Goal: Task Accomplishment & Management: Use online tool/utility

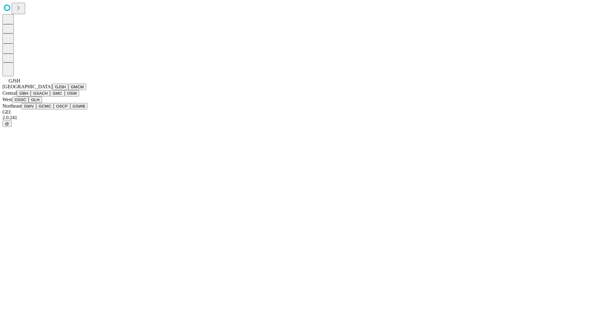
click at [52, 90] on button "GJSH" at bounding box center [60, 87] width 16 height 6
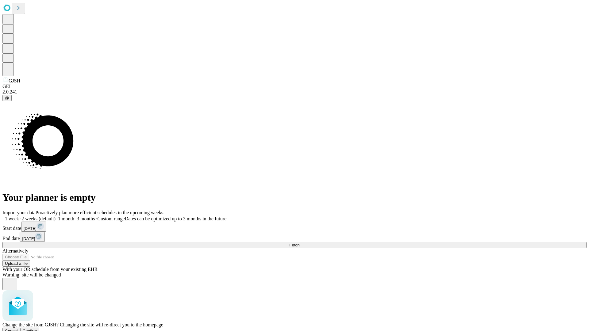
click at [37, 329] on span "Confirm" at bounding box center [30, 331] width 14 height 5
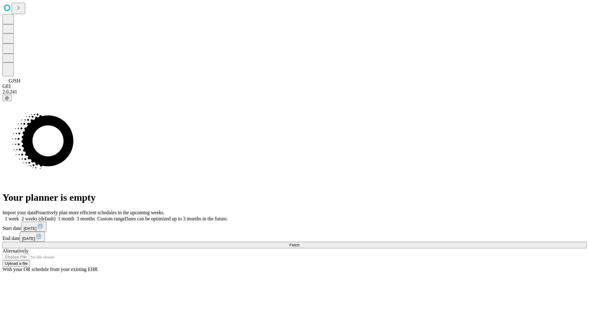
click at [19, 216] on label "1 week" at bounding box center [10, 218] width 17 height 5
click at [299, 243] on span "Fetch" at bounding box center [294, 245] width 10 height 5
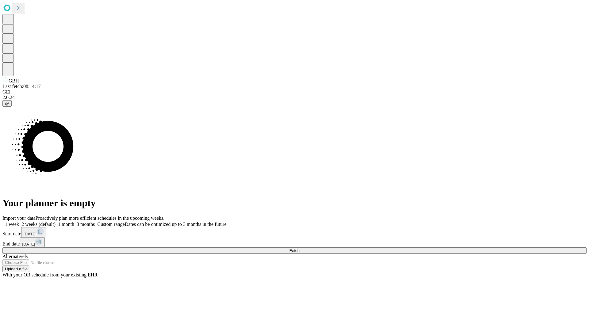
click at [19, 222] on label "1 week" at bounding box center [10, 224] width 17 height 5
click at [299, 248] on span "Fetch" at bounding box center [294, 250] width 10 height 5
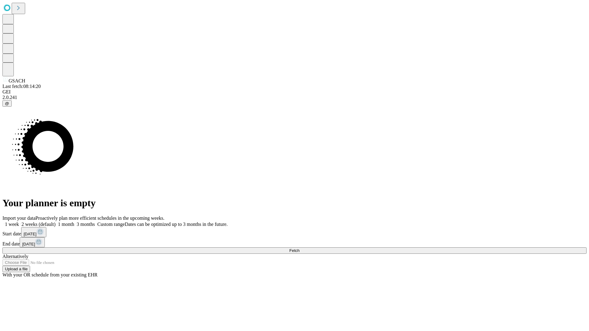
click at [19, 222] on label "1 week" at bounding box center [10, 224] width 17 height 5
click at [299, 248] on span "Fetch" at bounding box center [294, 250] width 10 height 5
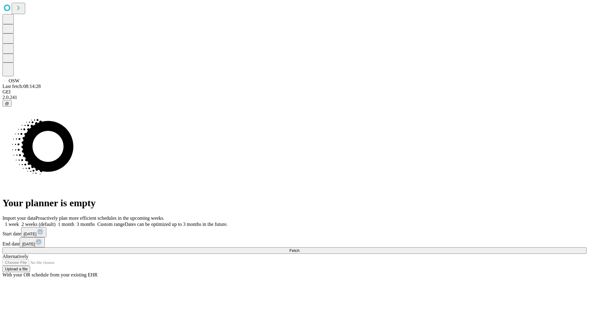
click at [19, 222] on label "1 week" at bounding box center [10, 224] width 17 height 5
click at [299, 248] on span "Fetch" at bounding box center [294, 250] width 10 height 5
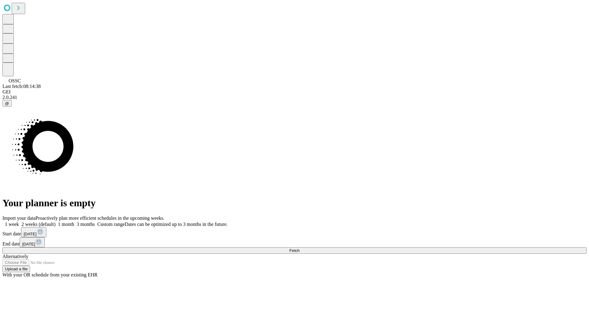
click at [19, 222] on label "1 week" at bounding box center [10, 224] width 17 height 5
click at [299, 248] on span "Fetch" at bounding box center [294, 250] width 10 height 5
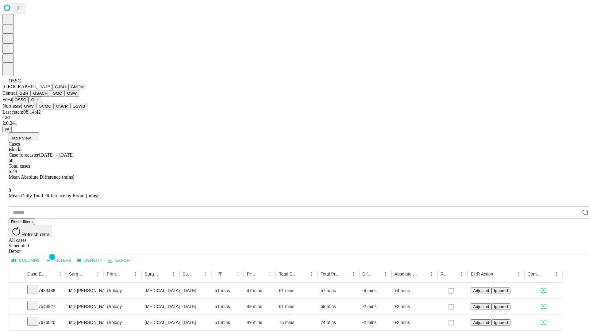
click at [42, 103] on button "GLH" at bounding box center [35, 100] width 13 height 6
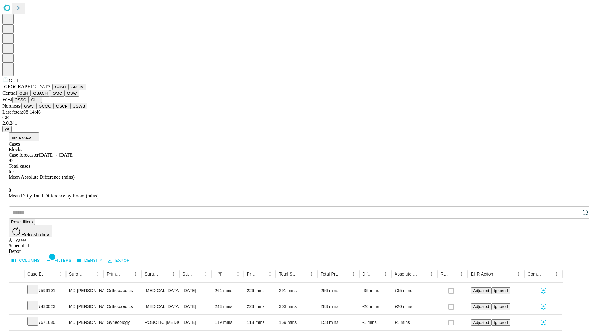
click at [36, 109] on button "GWV" at bounding box center [28, 106] width 15 height 6
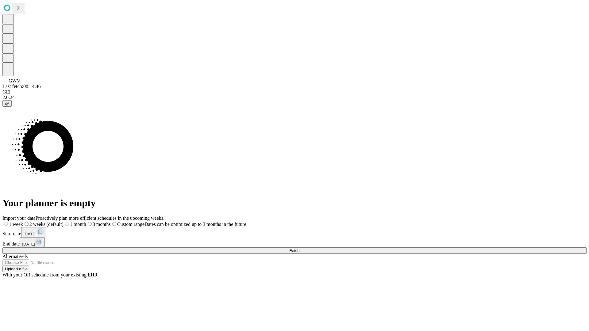
click at [23, 222] on label "1 week" at bounding box center [12, 224] width 21 height 5
click at [299, 248] on span "Fetch" at bounding box center [294, 250] width 10 height 5
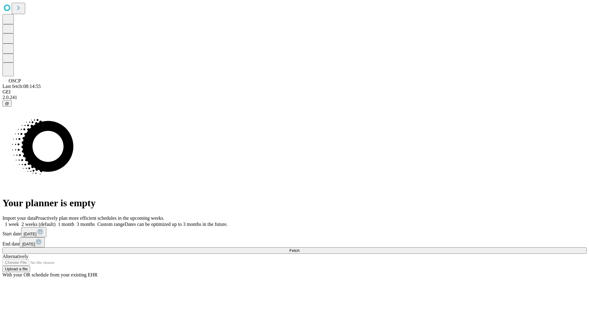
click at [19, 222] on label "1 week" at bounding box center [10, 224] width 17 height 5
click at [299, 248] on span "Fetch" at bounding box center [294, 250] width 10 height 5
